Goal: Task Accomplishment & Management: Manage account settings

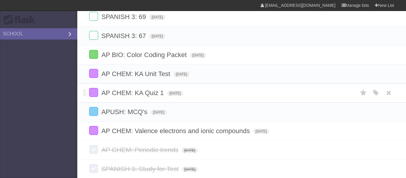
scroll to position [90, 0]
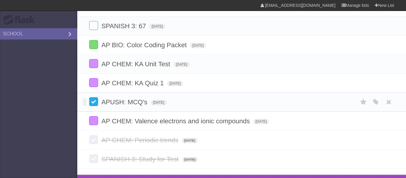
click at [94, 104] on label at bounding box center [93, 101] width 9 height 9
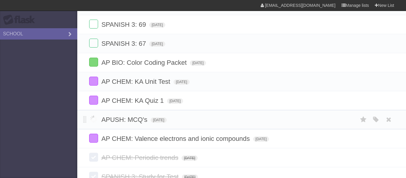
scroll to position [73, 0]
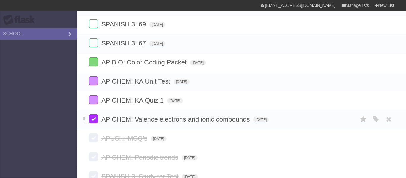
click at [94, 123] on label at bounding box center [93, 118] width 9 height 9
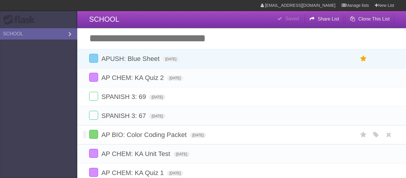
scroll to position [1, 0]
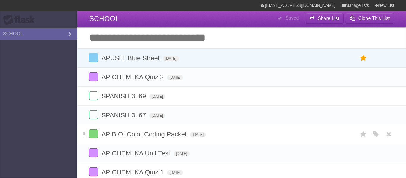
click at [105, 132] on form "AP BIO: Color Coding Packet [DATE] White Red Blue Green Purple Orange" at bounding box center [241, 134] width 305 height 10
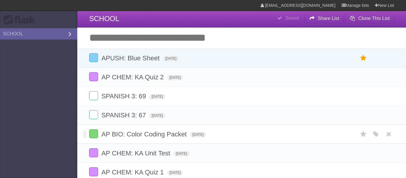
click at [105, 132] on form "AP BIO: Color Coding Packet [DATE] White Red Blue Green Purple Orange" at bounding box center [241, 134] width 305 height 10
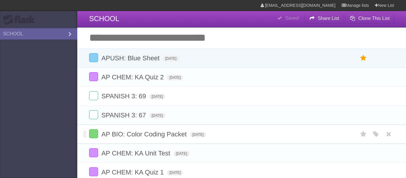
click at [105, 132] on form "AP BIO: Color Coding Packet [DATE] White Red Blue Green Purple Orange" at bounding box center [241, 134] width 305 height 10
